Goal: Task Accomplishment & Management: Manage account settings

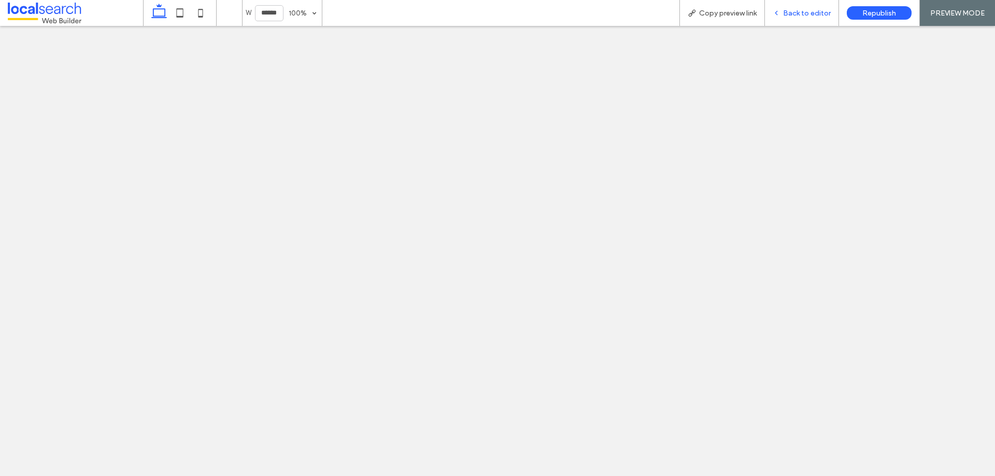
click at [787, 8] on div "Back to editor" at bounding box center [802, 13] width 74 height 26
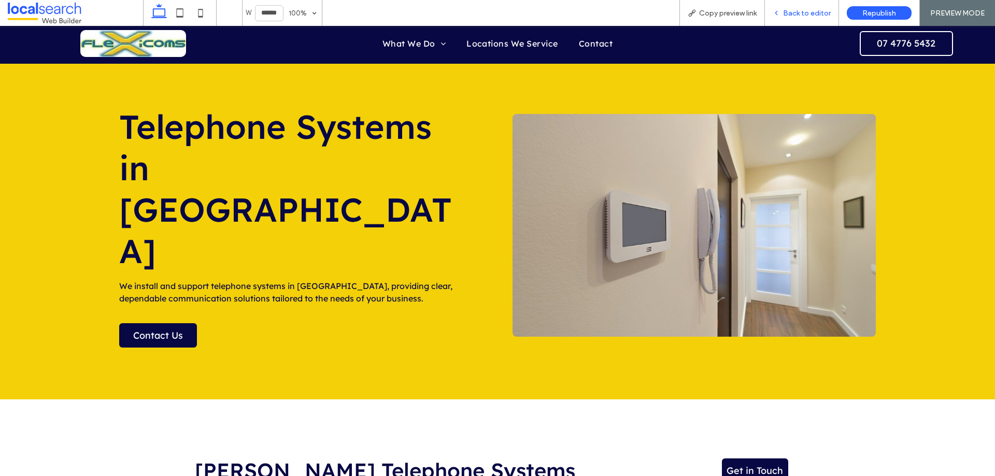
click at [787, 17] on span "Back to editor" at bounding box center [807, 13] width 48 height 9
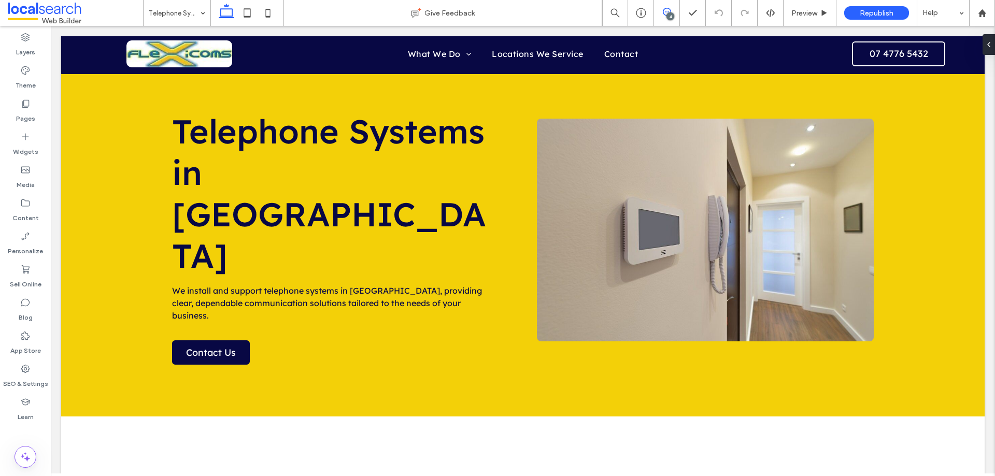
click at [666, 12] on use at bounding box center [667, 12] width 8 height 8
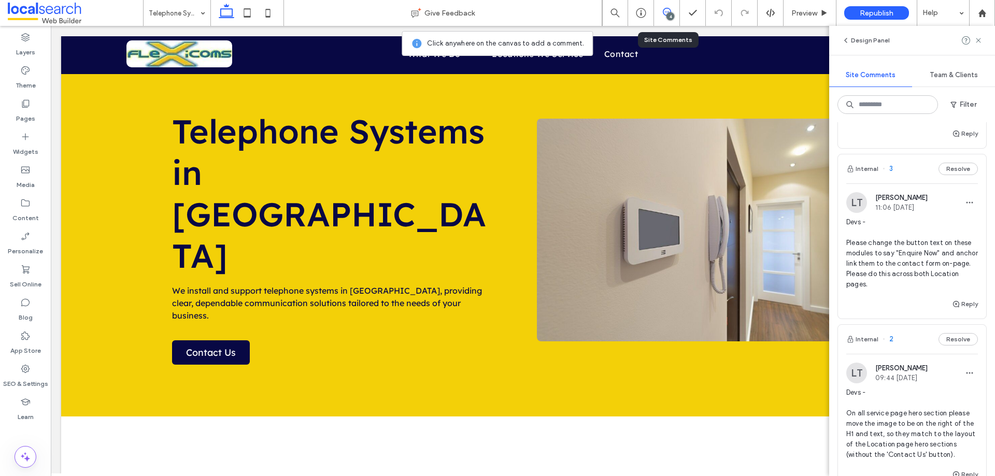
scroll to position [310, 0]
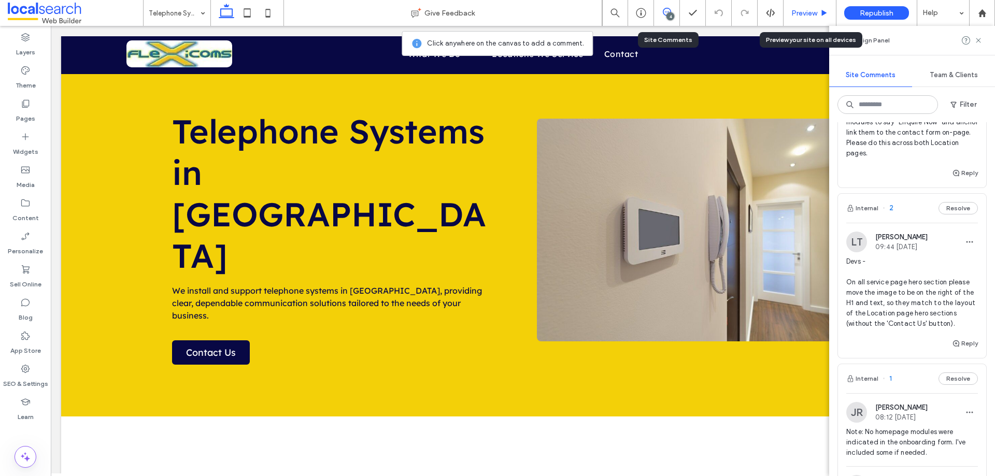
click at [799, 13] on span "Preview" at bounding box center [804, 13] width 26 height 9
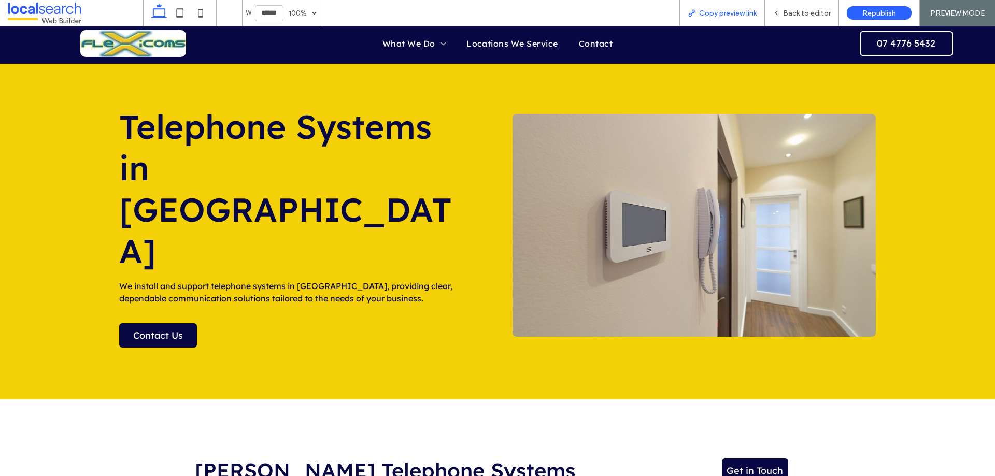
click at [713, 10] on span "Copy preview link" at bounding box center [728, 13] width 58 height 9
click at [800, 20] on div "Back to editor" at bounding box center [802, 13] width 74 height 26
click at [772, 11] on div "Back to editor" at bounding box center [802, 13] width 74 height 9
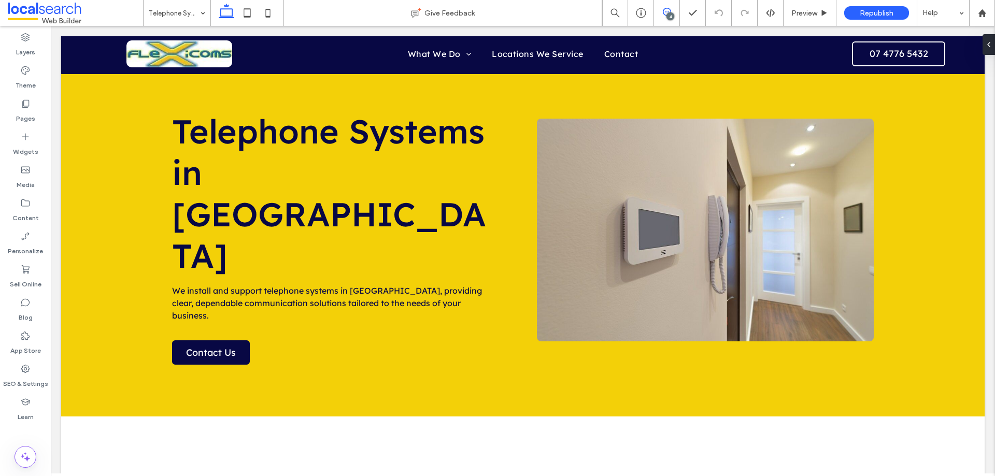
click at [664, 12] on icon at bounding box center [667, 12] width 8 height 8
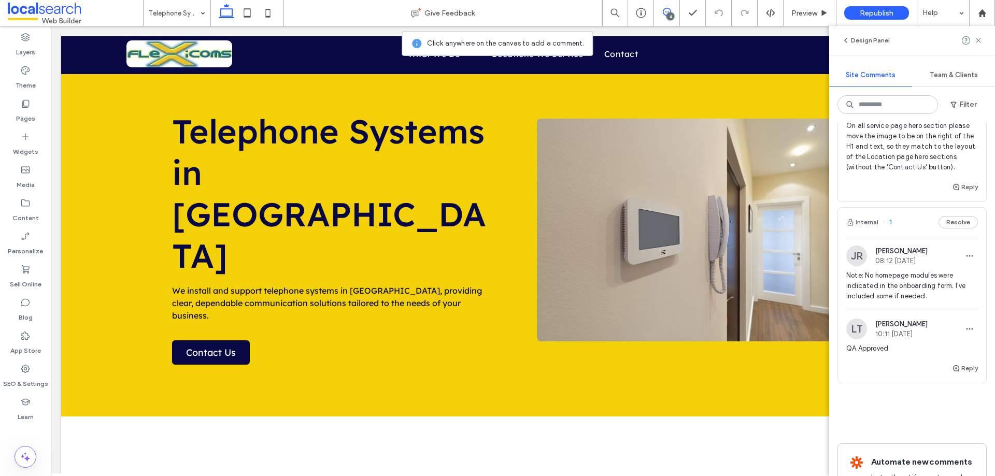
scroll to position [311, 0]
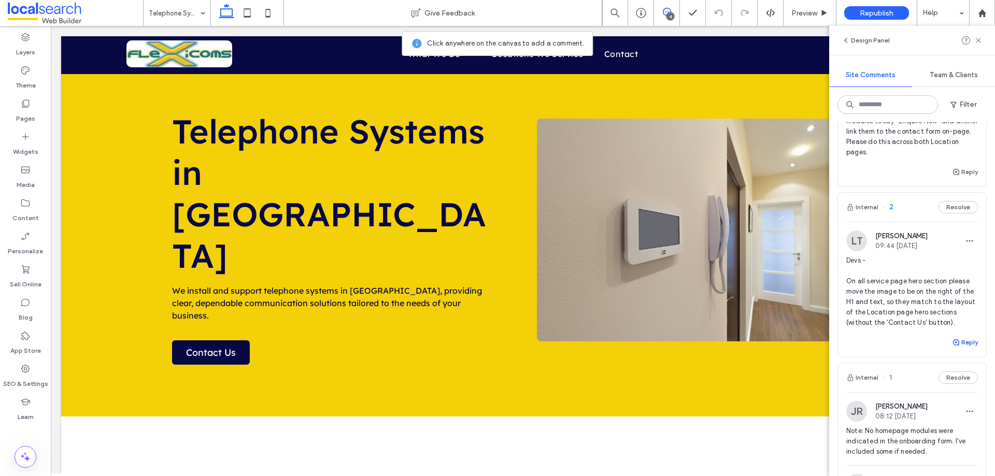
click at [957, 349] on button "Reply" at bounding box center [965, 342] width 26 height 12
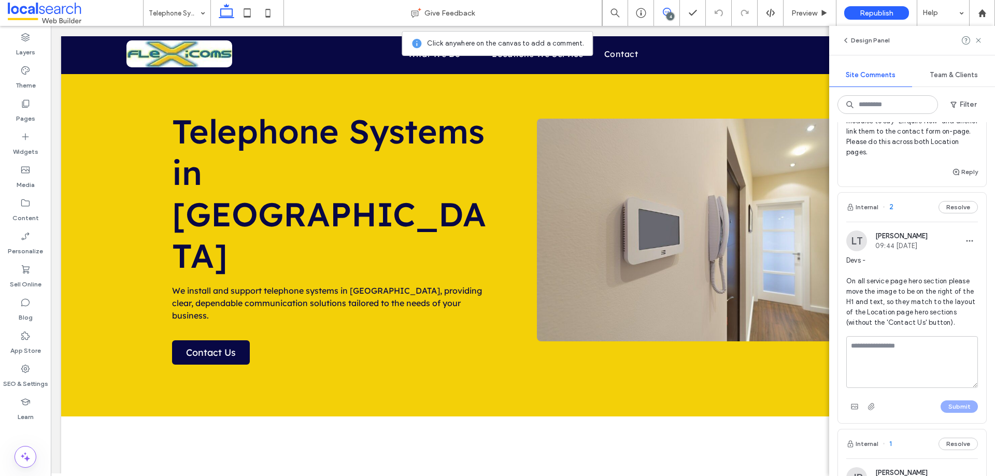
click at [910, 378] on textarea at bounding box center [912, 362] width 132 height 52
type textarea "*"
type textarea "**********"
click at [960, 413] on button "Submit" at bounding box center [958, 406] width 37 height 12
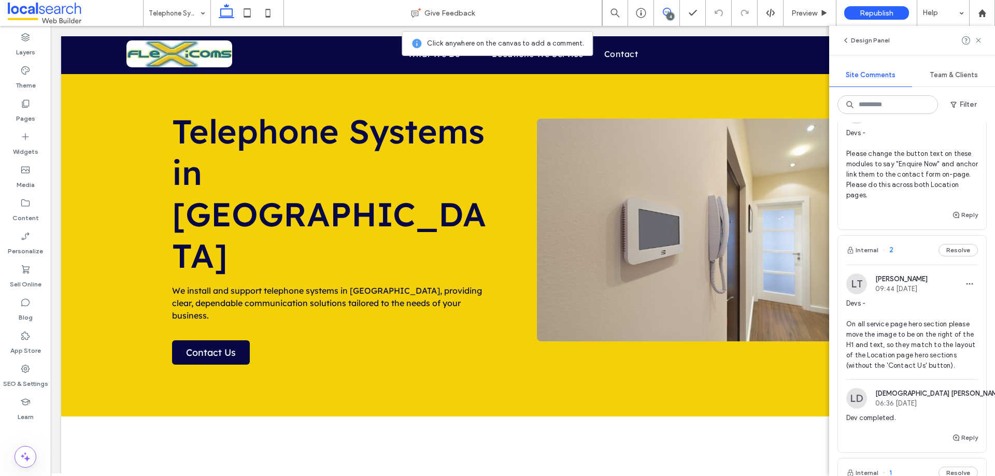
scroll to position [207, 0]
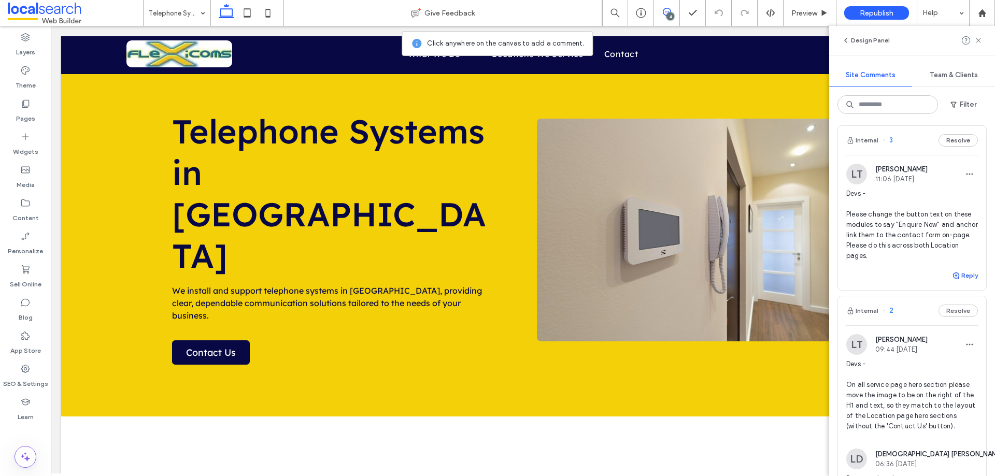
click at [954, 282] on button "Reply" at bounding box center [965, 275] width 26 height 12
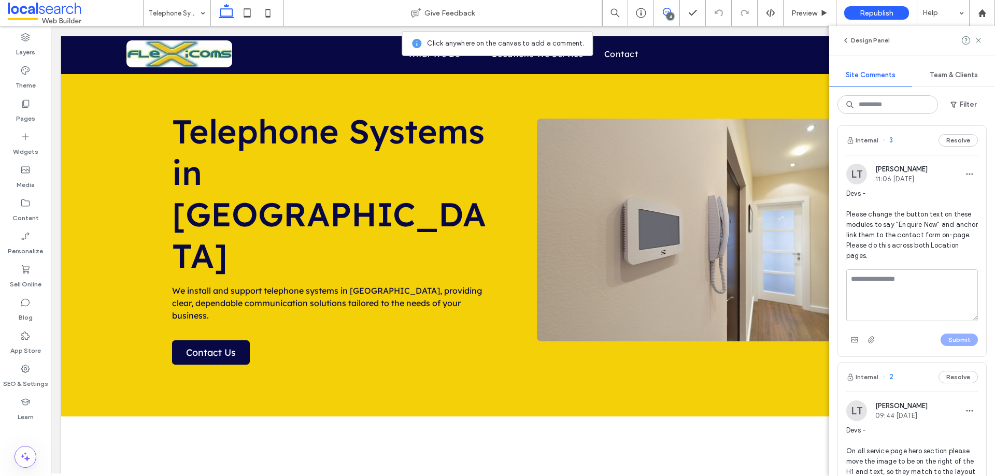
click at [923, 297] on textarea at bounding box center [912, 295] width 132 height 52
type textarea "**********"
click at [950, 346] on button "Submit" at bounding box center [958, 340] width 37 height 12
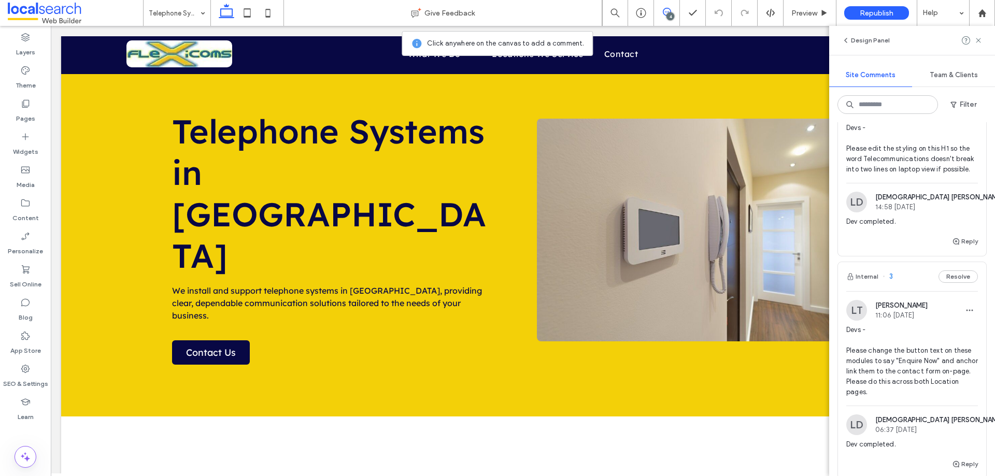
scroll to position [0, 0]
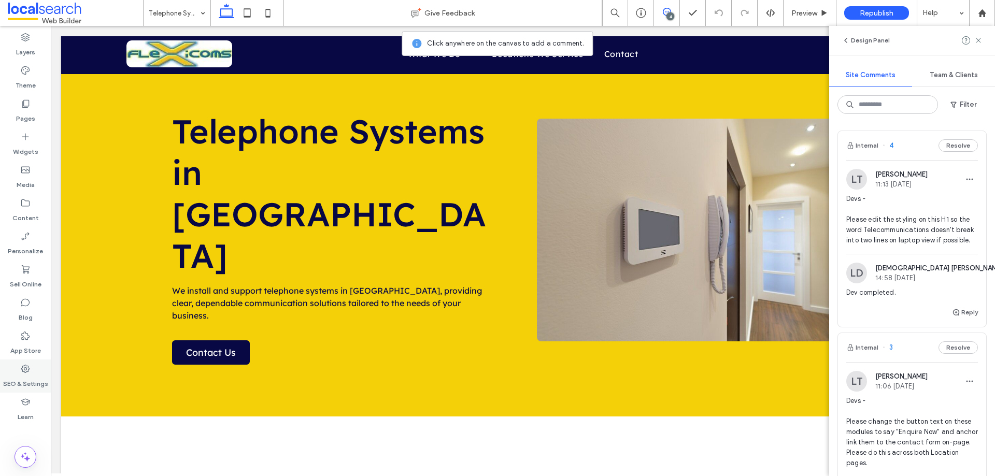
click at [33, 377] on label "SEO & Settings" at bounding box center [25, 381] width 45 height 15
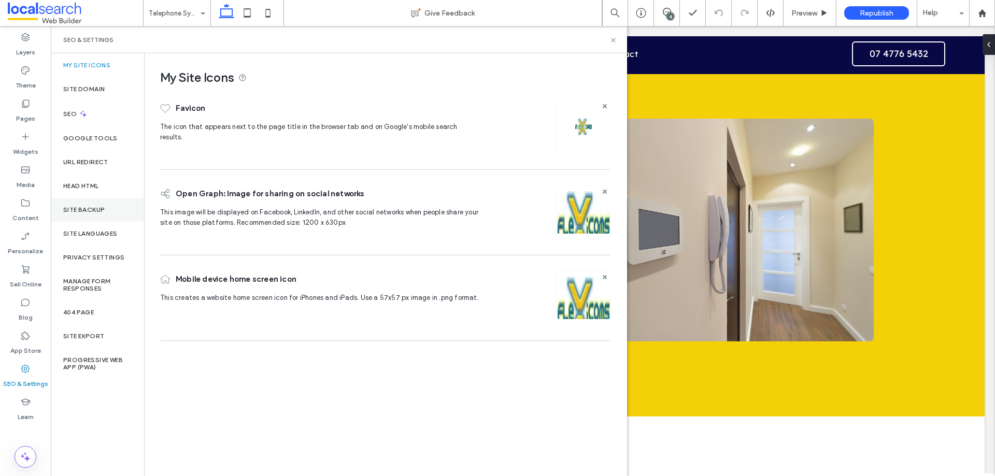
click at [113, 199] on div "Site Backup" at bounding box center [97, 210] width 93 height 24
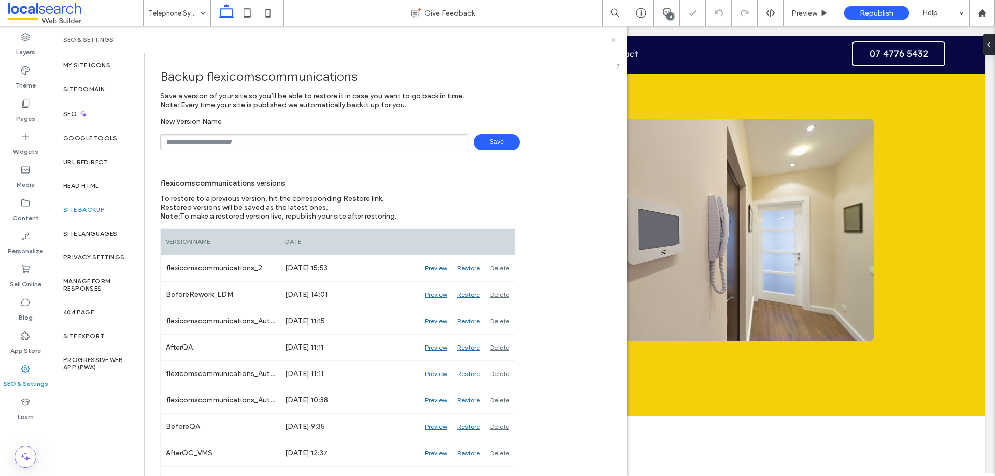
click at [274, 139] on input "text" at bounding box center [314, 142] width 308 height 16
type input "**********"
click at [496, 146] on span "Save" at bounding box center [497, 142] width 46 height 16
click at [612, 41] on use at bounding box center [613, 40] width 4 height 4
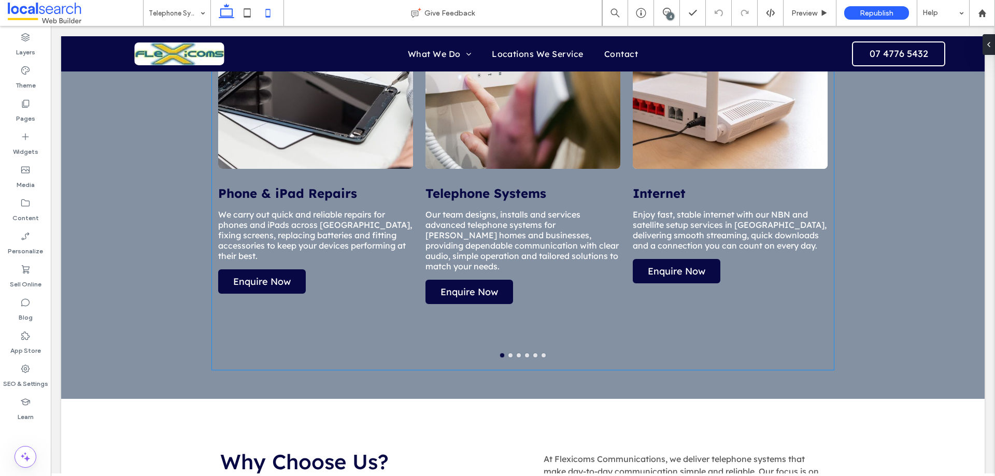
scroll to position [777, 0]
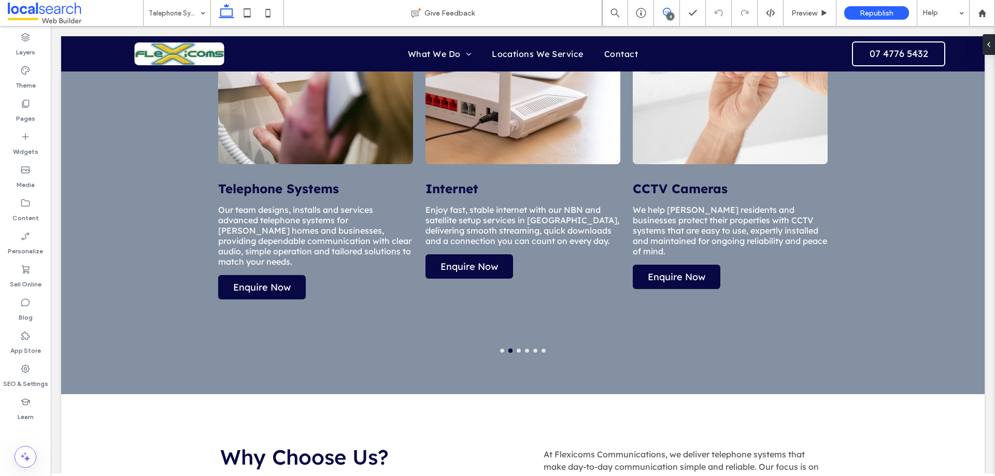
click at [676, 11] on span at bounding box center [666, 12] width 25 height 8
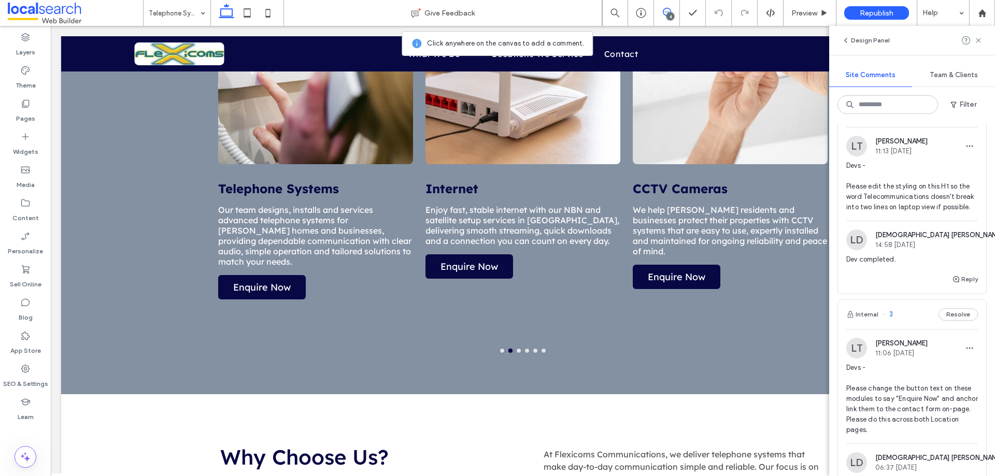
scroll to position [52, 0]
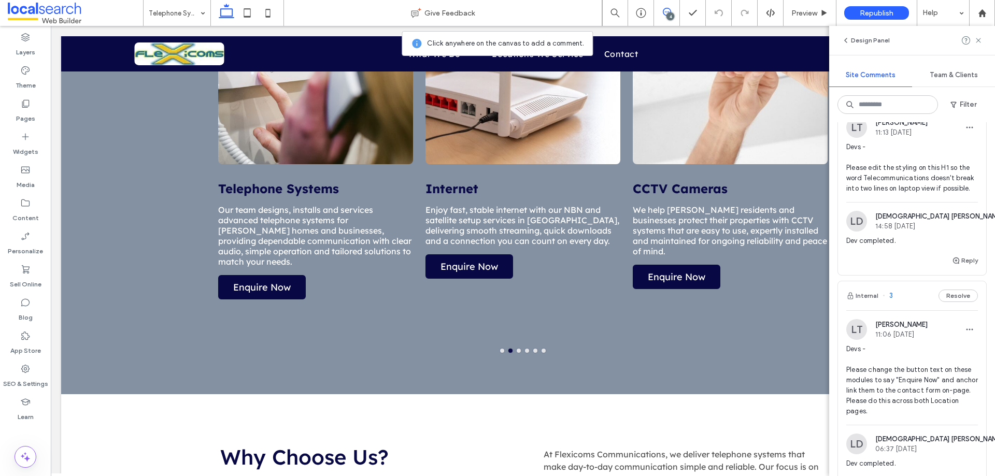
click at [895, 403] on span "Devs - Please change the button text on these modules to say "Enquire Now" and …" at bounding box center [912, 380] width 132 height 73
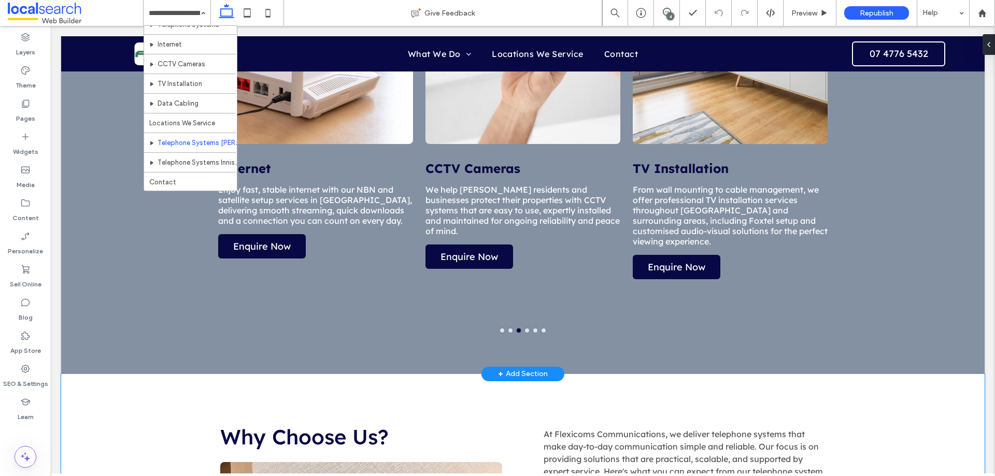
scroll to position [778, 0]
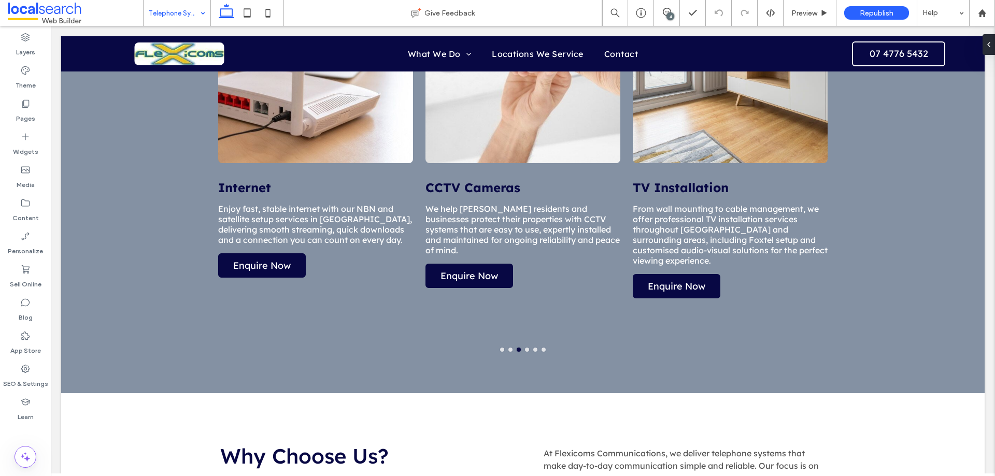
click at [200, 11] on div "Telephone Systems [PERSON_NAME]" at bounding box center [177, 13] width 67 height 26
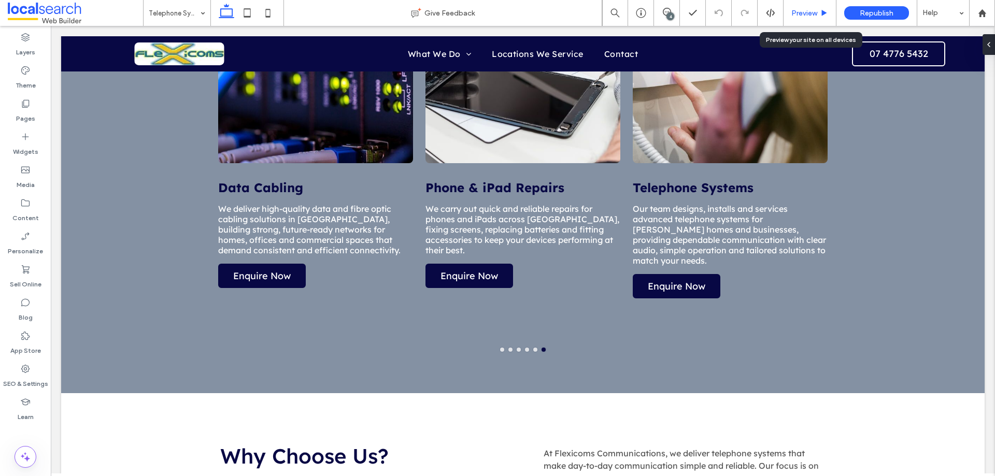
click at [791, 18] on div "Preview" at bounding box center [809, 13] width 53 height 26
click at [806, 17] on span "Preview" at bounding box center [804, 13] width 26 height 9
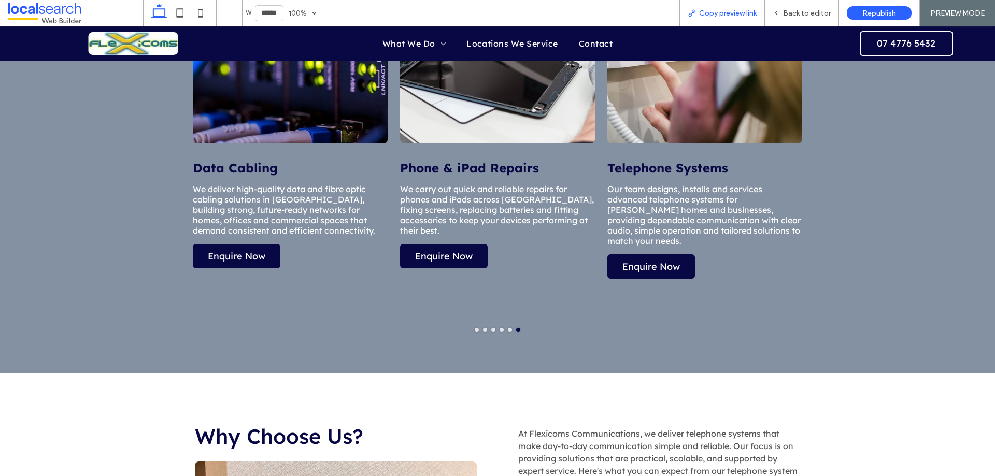
scroll to position [782, 0]
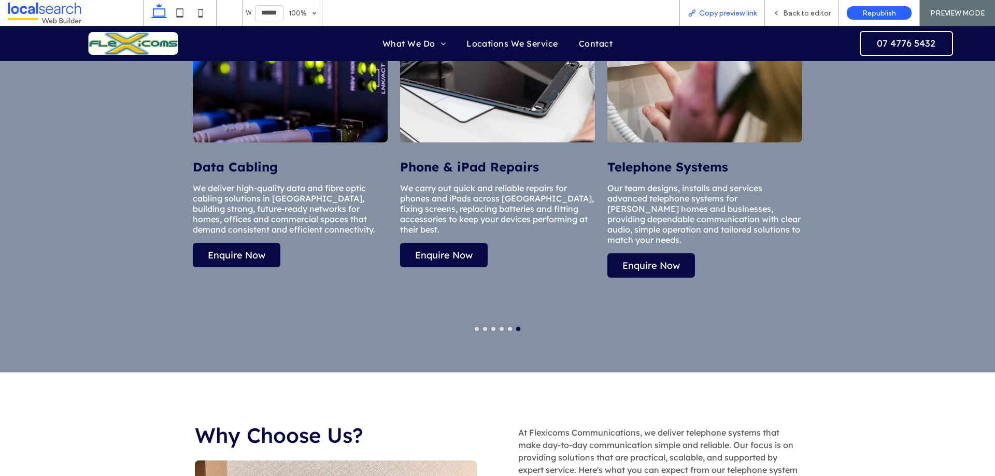
click at [727, 15] on span "Copy preview link" at bounding box center [728, 13] width 58 height 9
click at [802, 10] on span "Back to editor" at bounding box center [807, 13] width 48 height 9
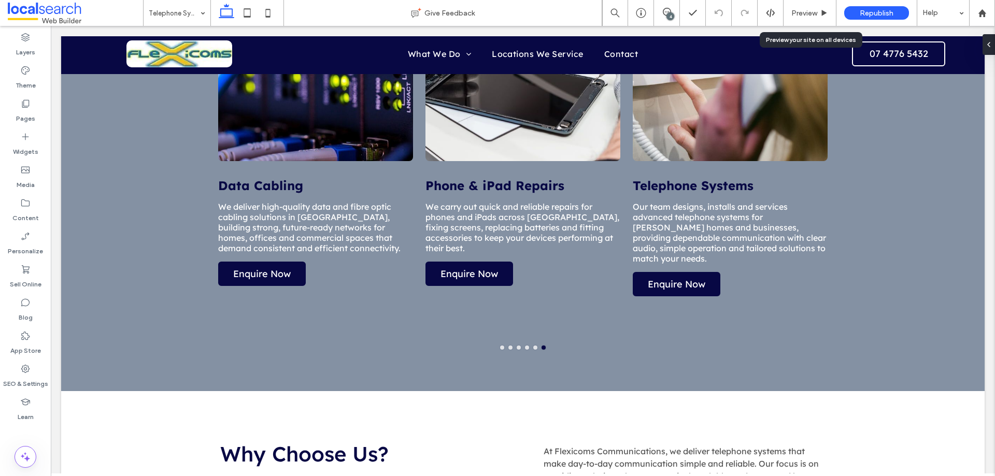
scroll to position [778, 0]
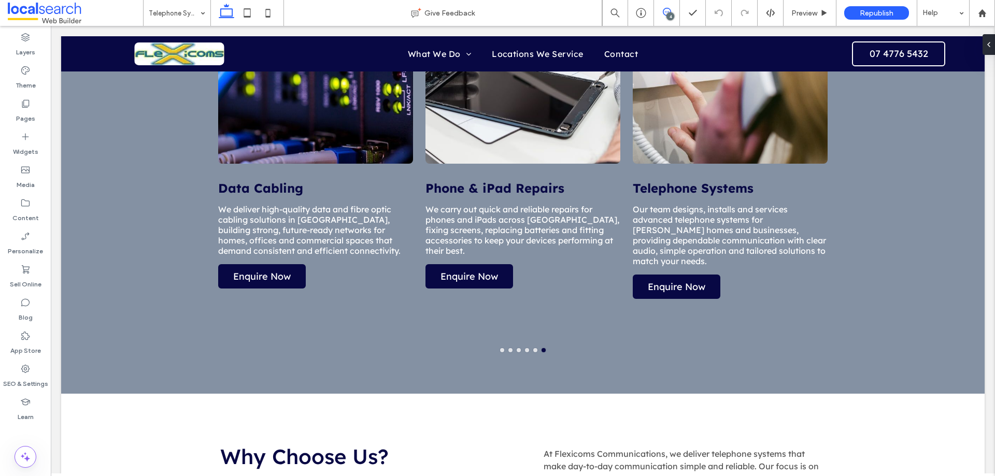
click at [665, 8] on icon at bounding box center [667, 12] width 8 height 8
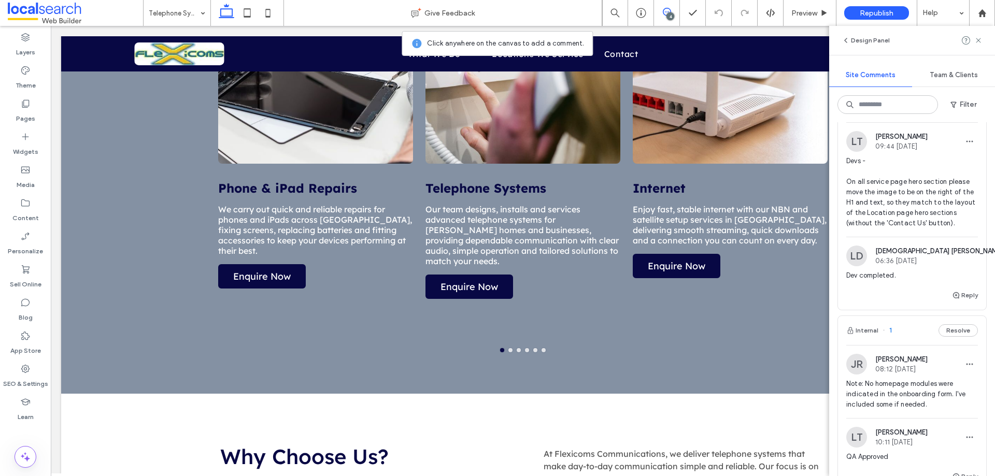
scroll to position [466, 0]
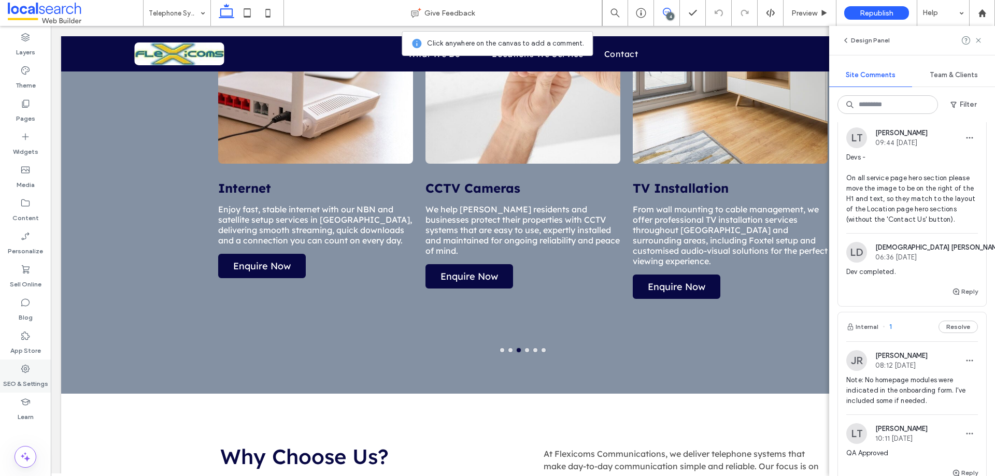
click at [33, 372] on div "SEO & Settings" at bounding box center [25, 376] width 51 height 33
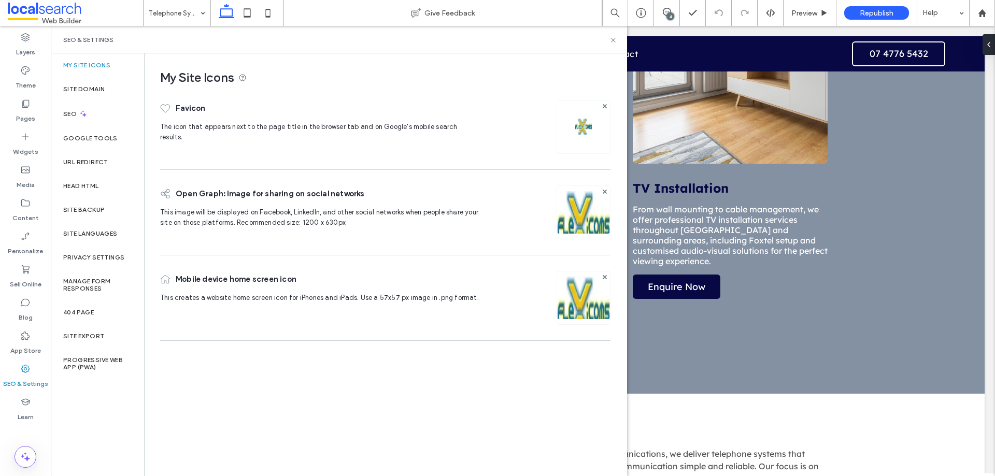
scroll to position [0, 0]
click at [96, 199] on div "Site Backup" at bounding box center [97, 210] width 93 height 24
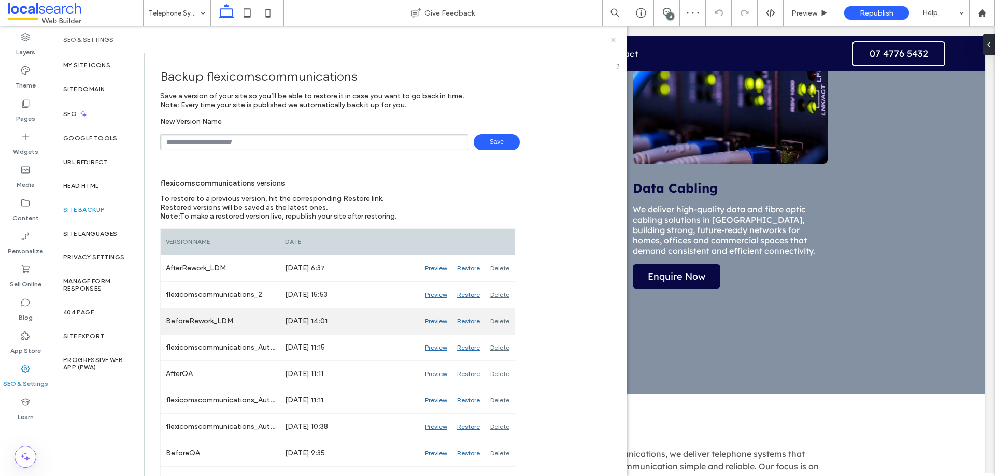
click at [440, 319] on div "Preview" at bounding box center [436, 321] width 32 height 26
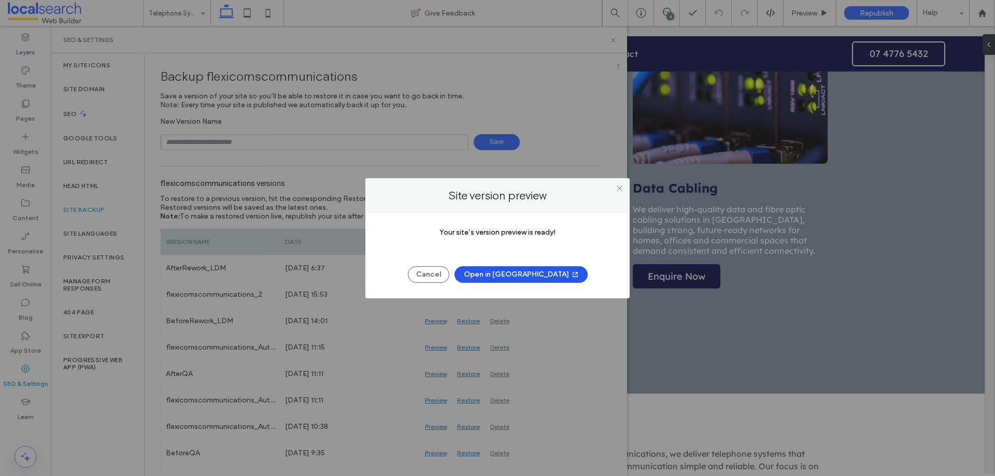
click at [533, 272] on button "Open in [GEOGRAPHIC_DATA]" at bounding box center [520, 274] width 133 height 17
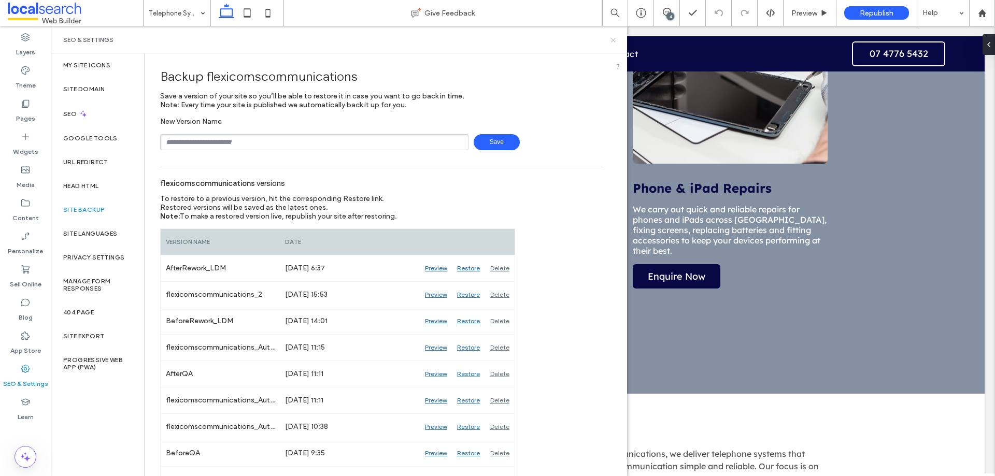
click at [613, 37] on icon at bounding box center [613, 40] width 8 height 8
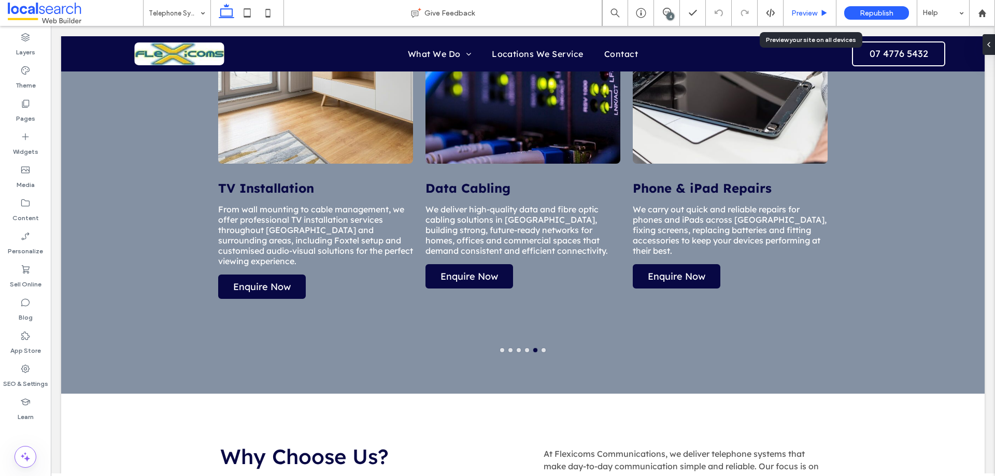
click at [796, 12] on span "Preview" at bounding box center [804, 13] width 26 height 9
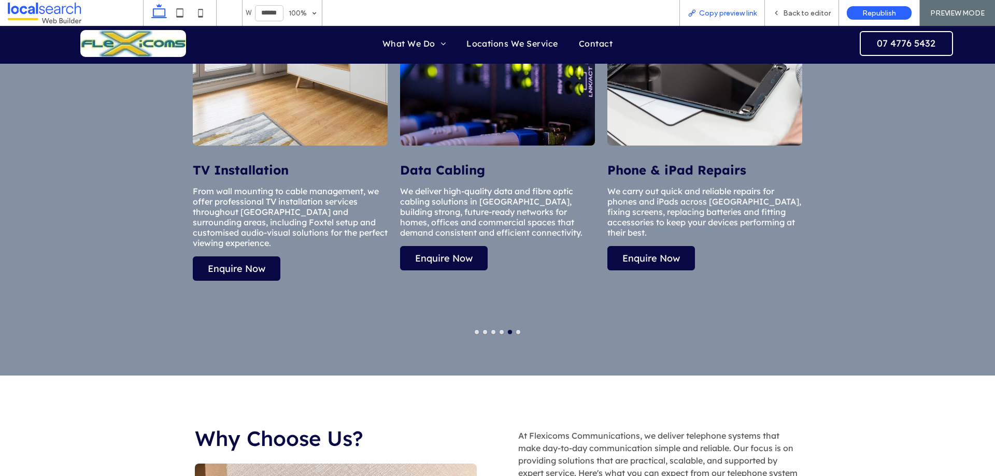
scroll to position [781, 0]
